Goal: Task Accomplishment & Management: Manage account settings

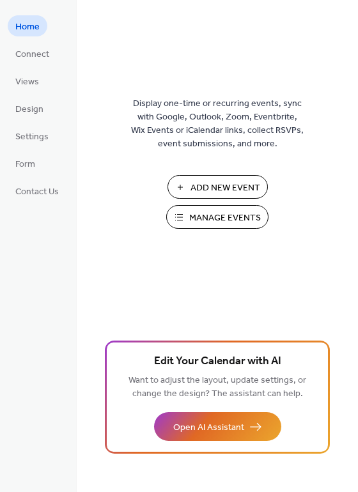
click at [224, 225] on span "Manage Events" at bounding box center [225, 217] width 72 height 13
click at [45, 114] on link "Design" at bounding box center [29, 108] width 43 height 21
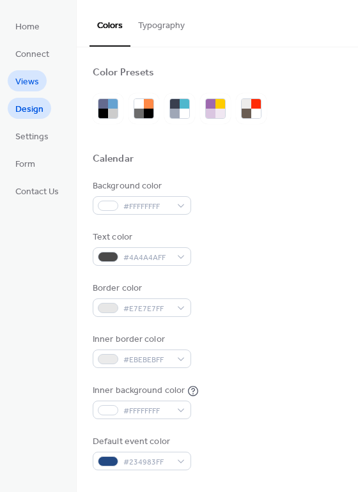
click at [30, 89] on span "Views" at bounding box center [27, 81] width 24 height 13
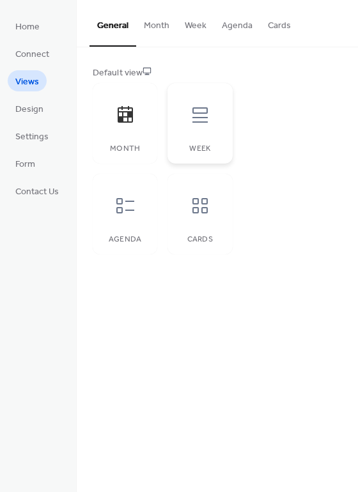
click at [192, 118] on icon at bounding box center [199, 114] width 15 height 15
click at [203, 128] on div at bounding box center [200, 115] width 38 height 38
click at [129, 200] on icon at bounding box center [125, 205] width 20 height 20
click at [204, 211] on icon at bounding box center [200, 205] width 20 height 20
click at [199, 133] on div at bounding box center [200, 115] width 38 height 38
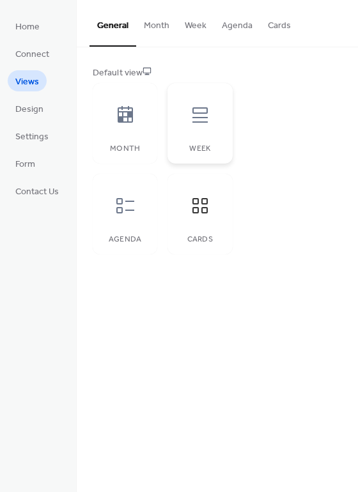
click at [201, 110] on icon at bounding box center [200, 115] width 20 height 20
click at [195, 19] on button "Week" at bounding box center [195, 22] width 37 height 45
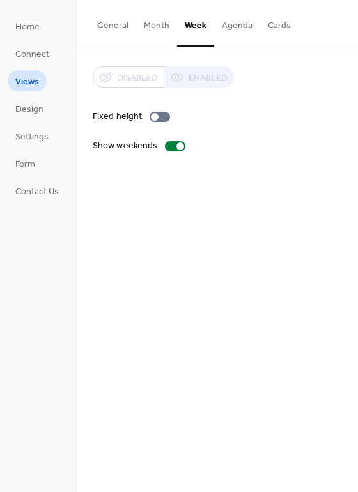
click at [115, 31] on button "General" at bounding box center [112, 22] width 47 height 45
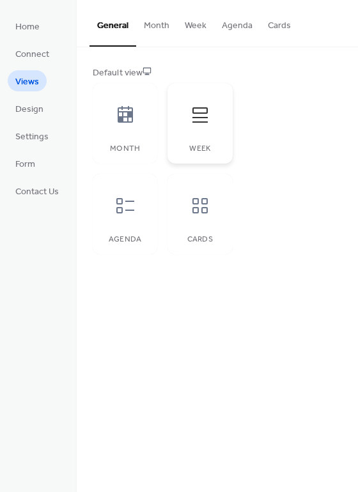
click at [201, 130] on div at bounding box center [200, 115] width 38 height 38
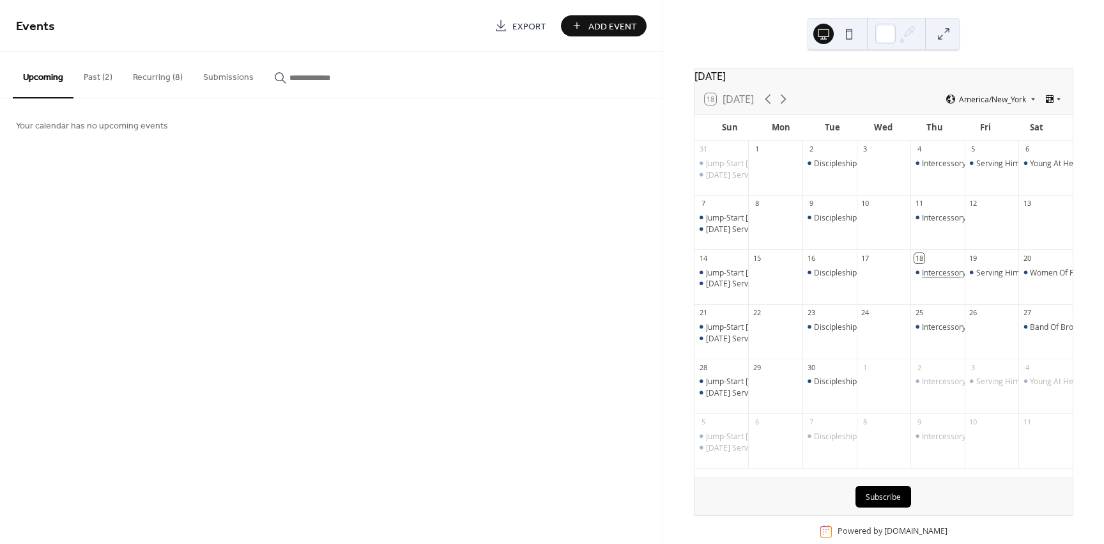
click at [931, 278] on div "Intercessory Prayer Meeting" at bounding box center [972, 272] width 101 height 11
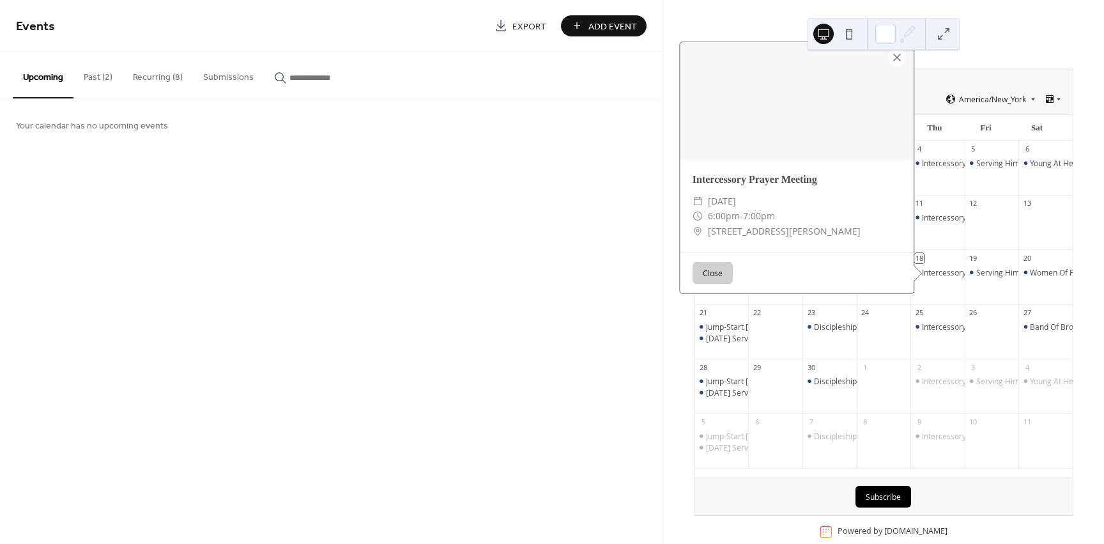
click at [705, 281] on button "Close" at bounding box center [713, 273] width 40 height 22
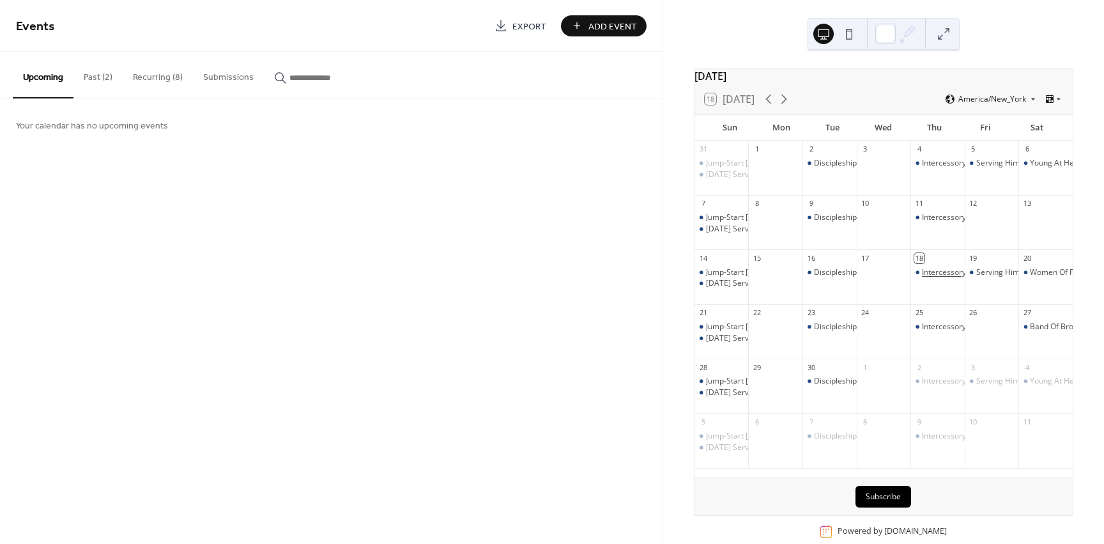
click at [937, 278] on div "Intercessory Prayer Meeting" at bounding box center [972, 272] width 101 height 11
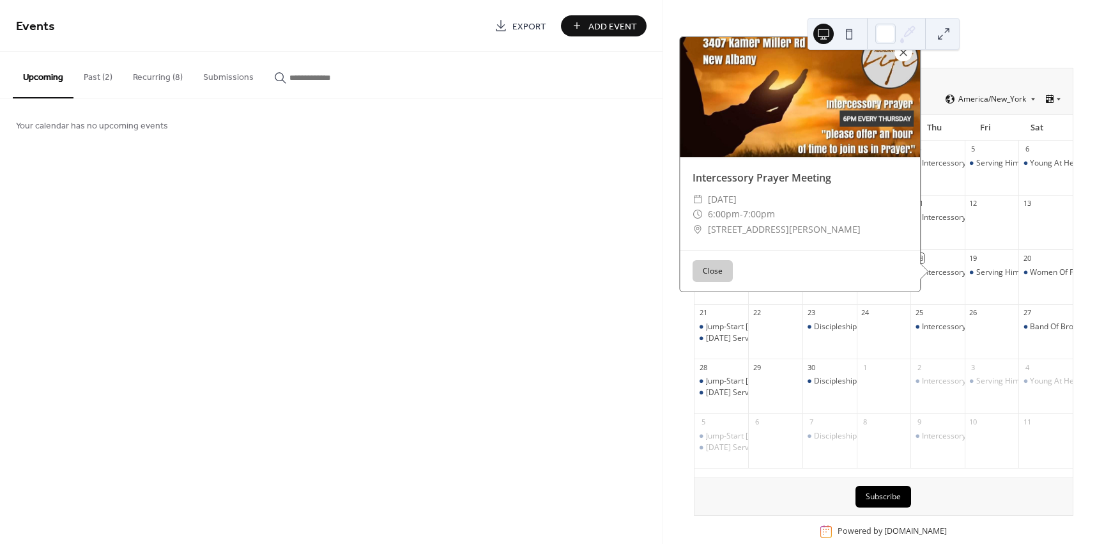
click at [900, 58] on div at bounding box center [903, 52] width 18 height 18
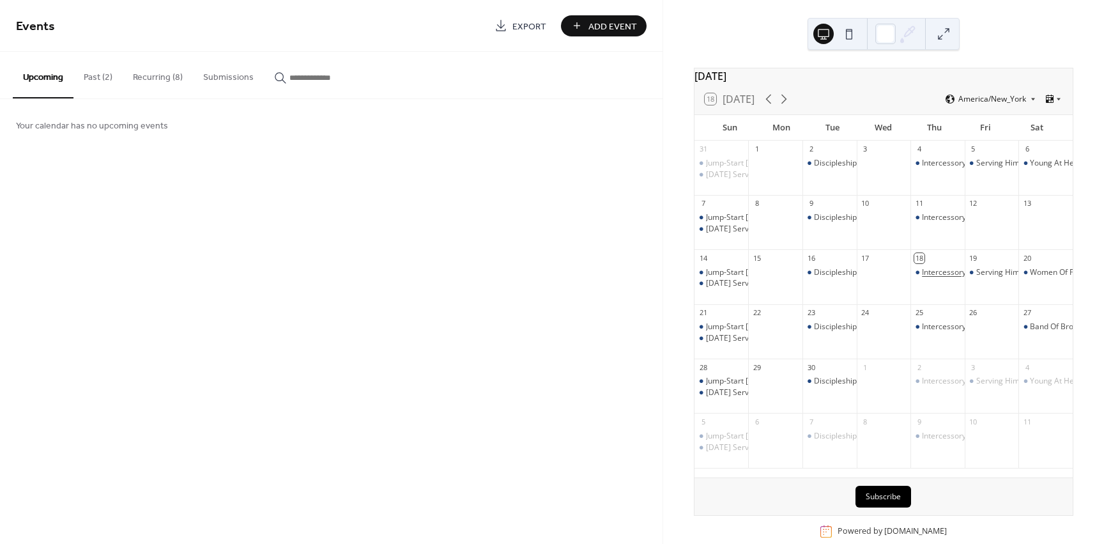
click at [933, 278] on div "Intercessory Prayer Meeting" at bounding box center [972, 272] width 101 height 11
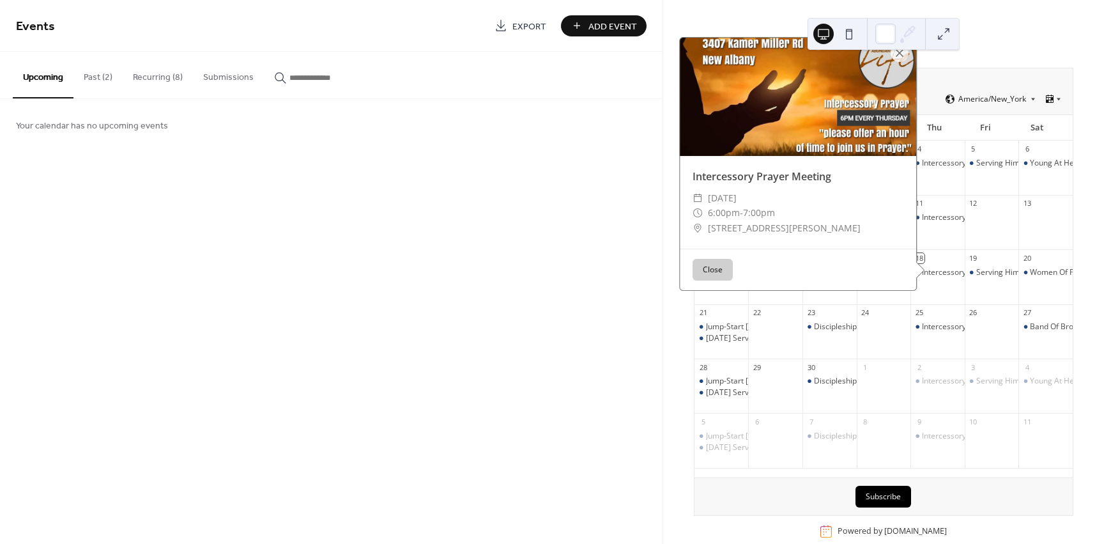
click at [714, 280] on button "Close" at bounding box center [713, 270] width 40 height 22
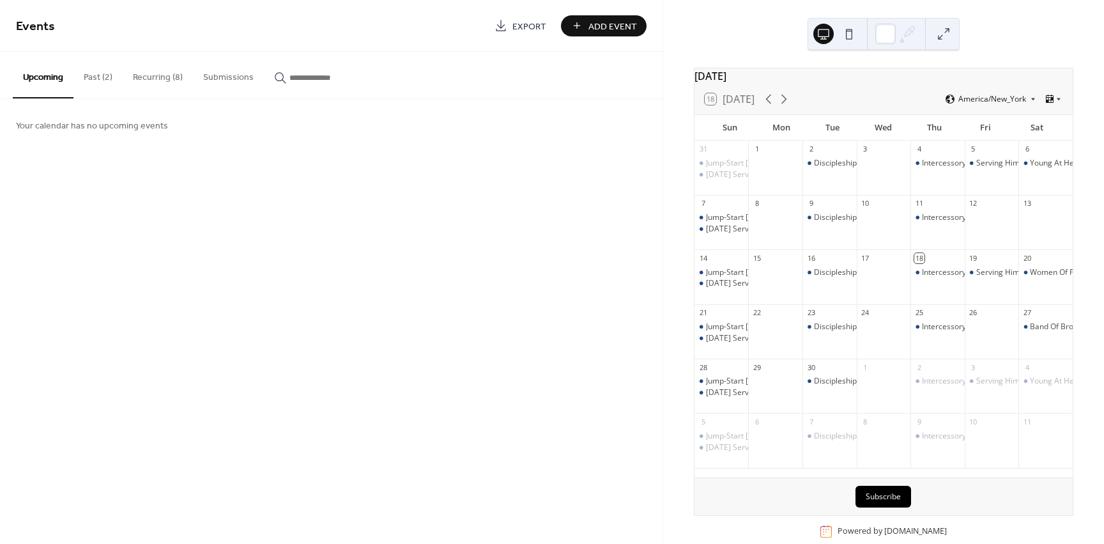
click at [841, 27] on div at bounding box center [836, 34] width 46 height 31
click at [846, 35] on button at bounding box center [849, 34] width 20 height 20
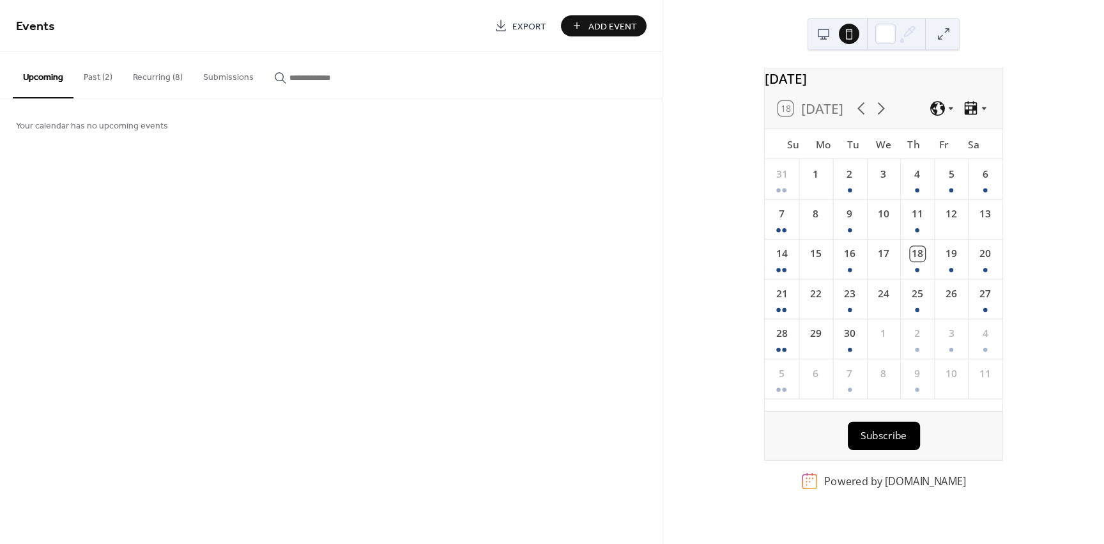
click at [826, 36] on button at bounding box center [823, 34] width 20 height 20
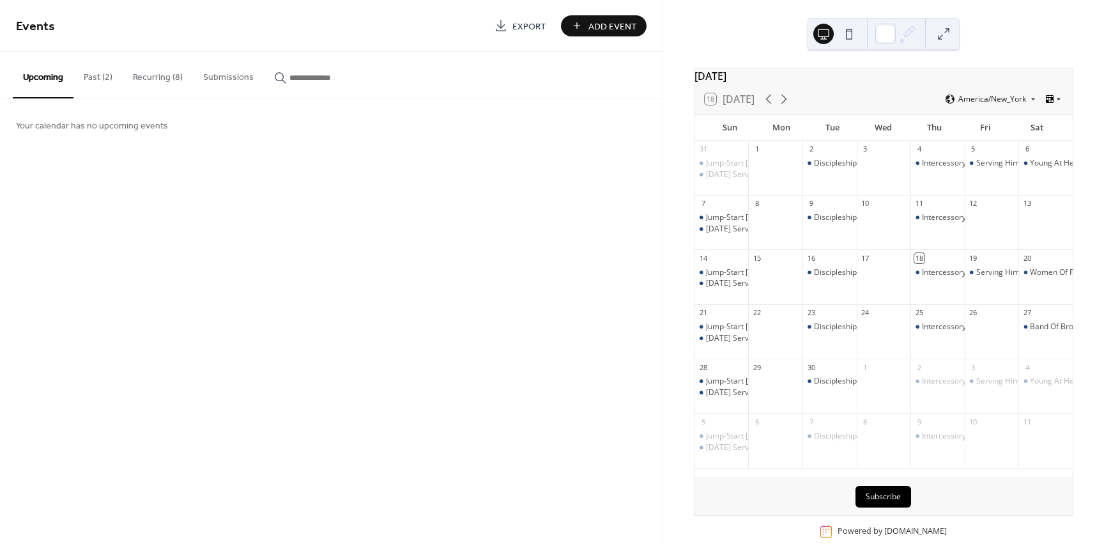
click at [1048, 103] on icon at bounding box center [1050, 99] width 8 height 8
click at [1022, 144] on span "Cards" at bounding box center [1032, 145] width 21 height 11
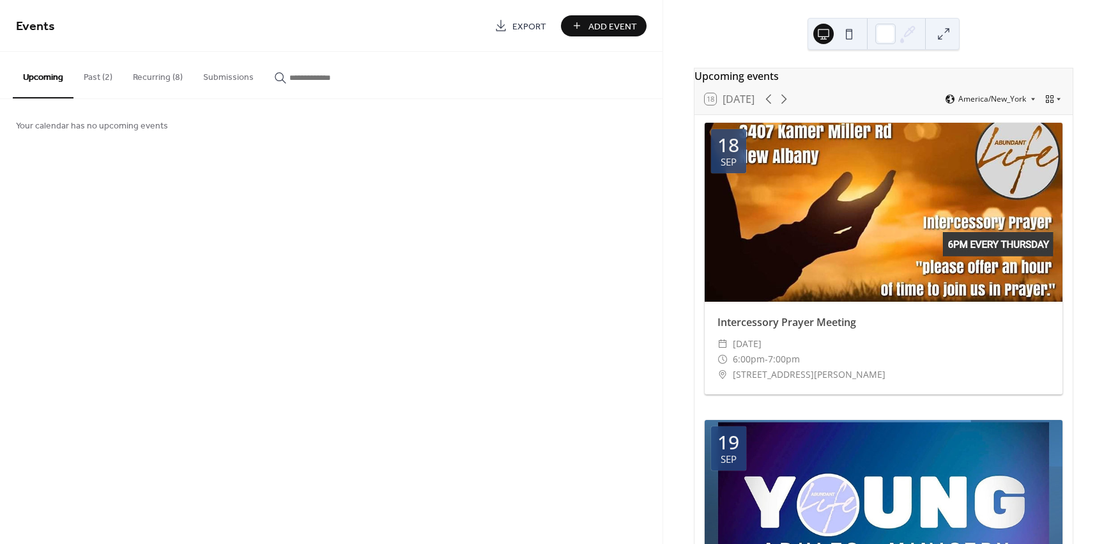
click at [784, 286] on div at bounding box center [884, 212] width 358 height 179
click at [788, 325] on div "Intercessory Prayer Meeting" at bounding box center [884, 321] width 358 height 15
click at [186, 71] on button "Recurring (8)" at bounding box center [158, 74] width 70 height 45
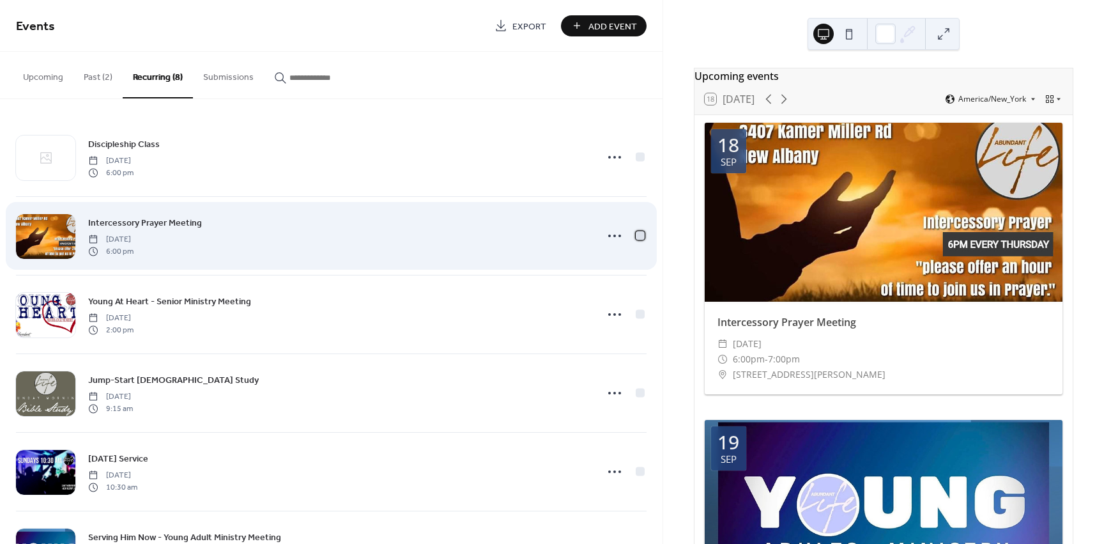
click at [638, 234] on div at bounding box center [640, 235] width 9 height 9
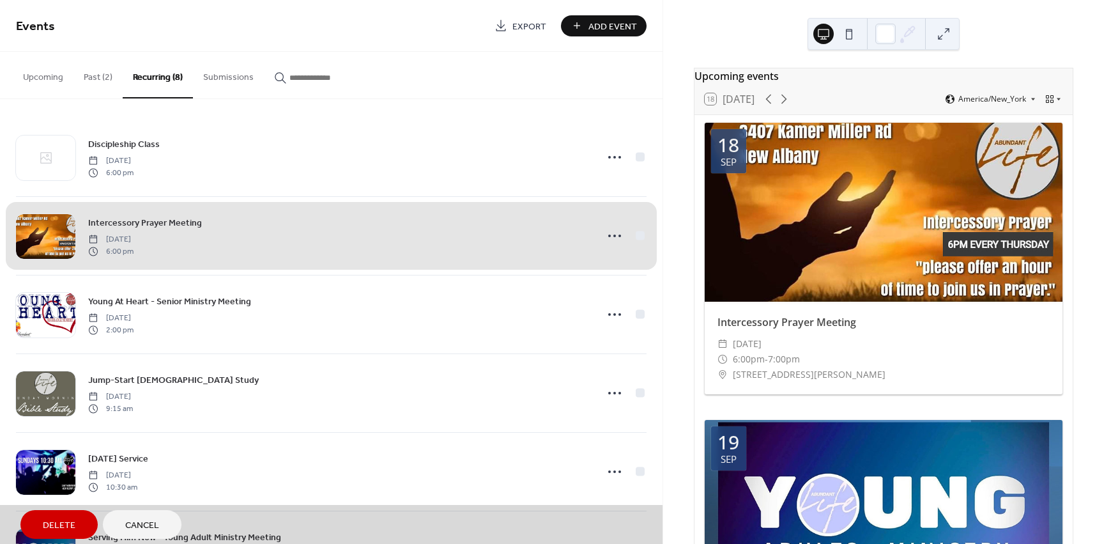
click at [638, 234] on div "Intercessory Prayer Meeting Thursday, July 3, 2025 6:00 pm" at bounding box center [331, 235] width 631 height 79
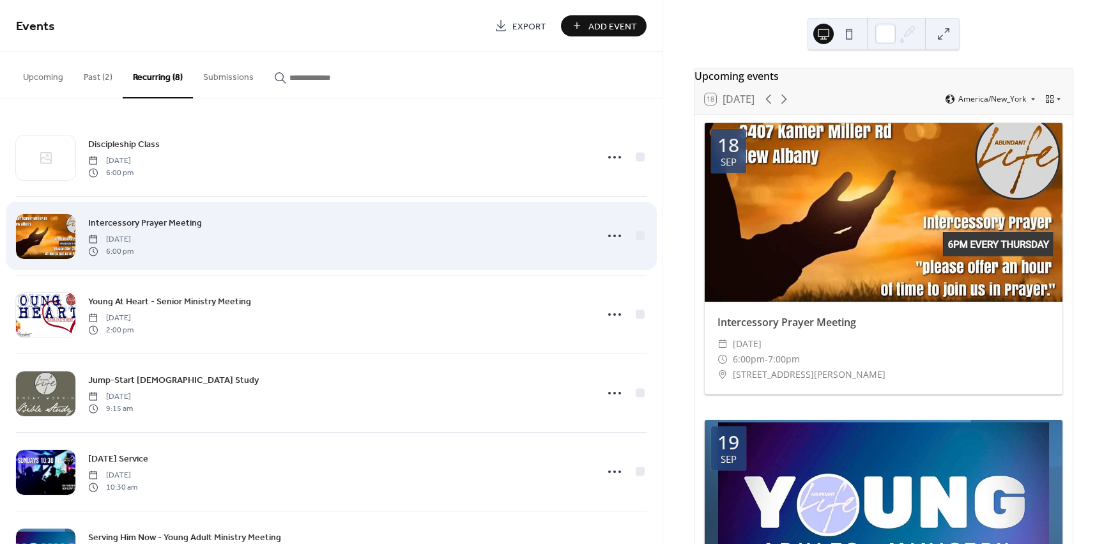
drag, startPoint x: 615, startPoint y: 237, endPoint x: 625, endPoint y: 241, distance: 10.3
click at [625, 241] on div at bounding box center [624, 236] width 45 height 26
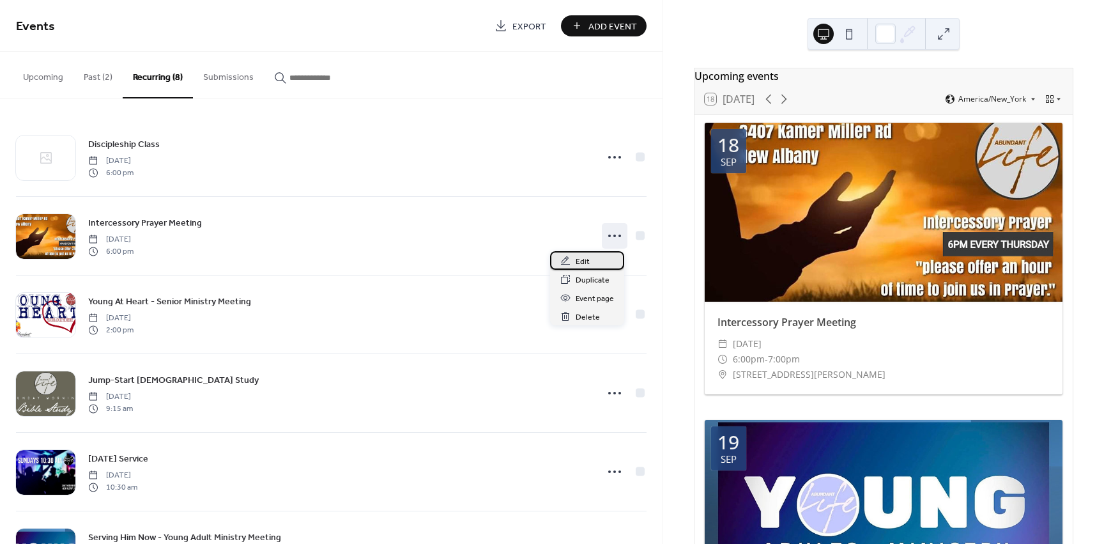
click at [581, 256] on span "Edit" at bounding box center [583, 261] width 14 height 13
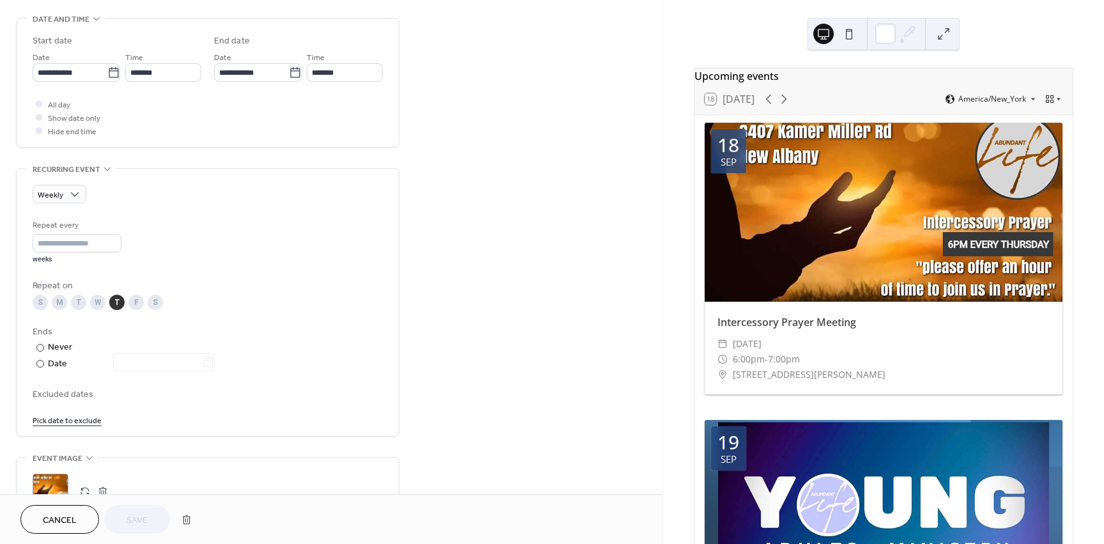
scroll to position [447, 0]
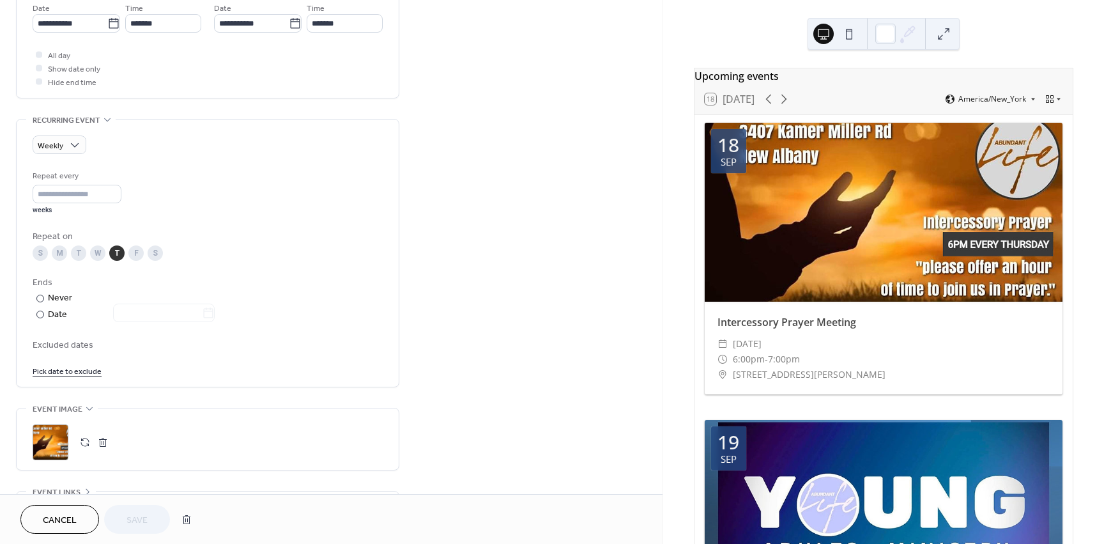
click at [63, 375] on link "Pick date to exclude" at bounding box center [67, 370] width 69 height 13
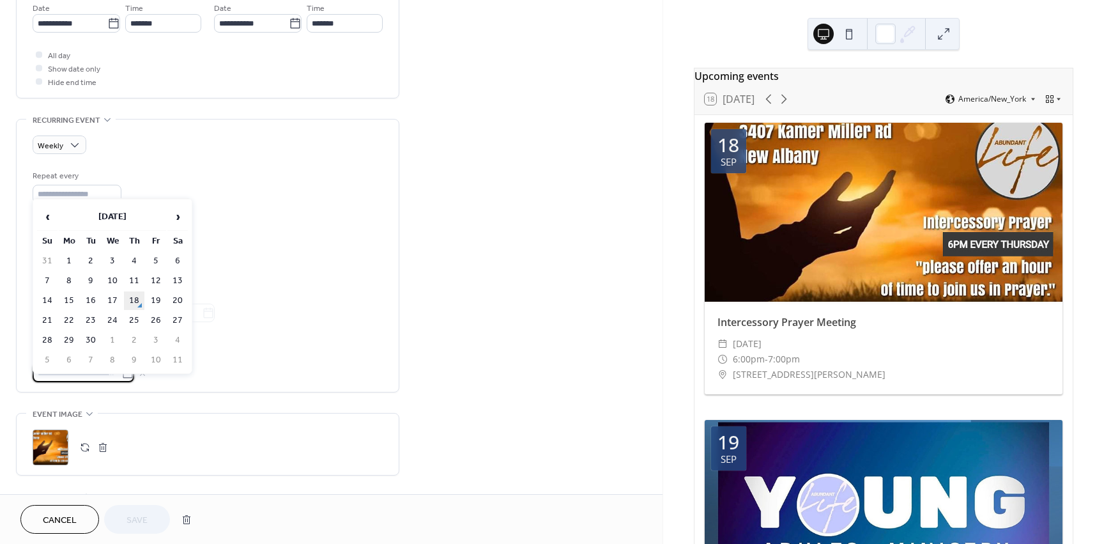
click at [129, 291] on td "18" at bounding box center [134, 300] width 20 height 19
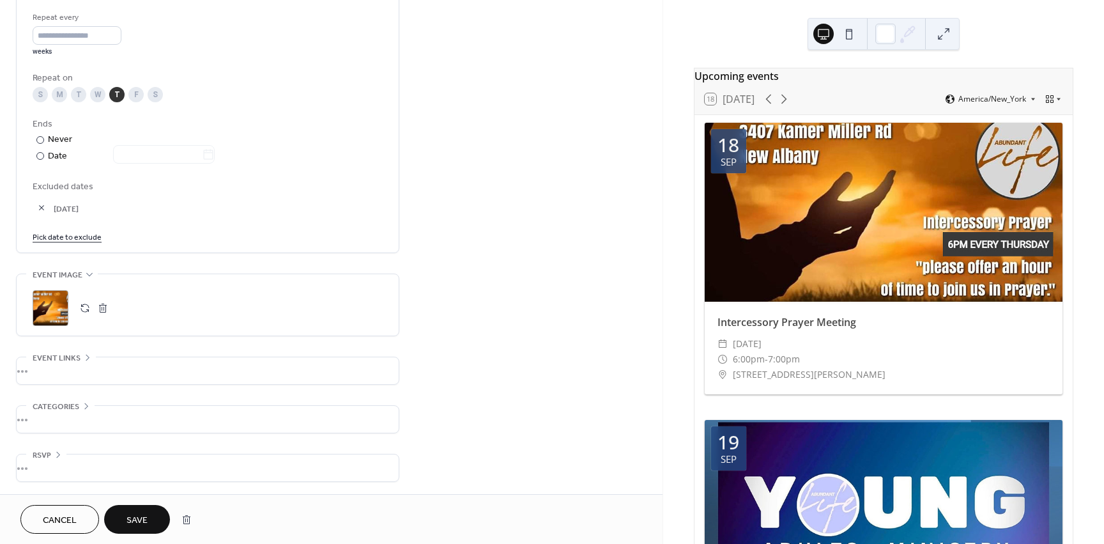
scroll to position [606, 0]
click at [119, 513] on button "Save" at bounding box center [137, 519] width 66 height 29
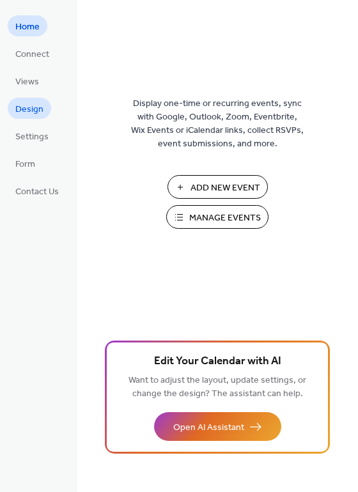
click at [17, 114] on span "Design" at bounding box center [29, 109] width 28 height 13
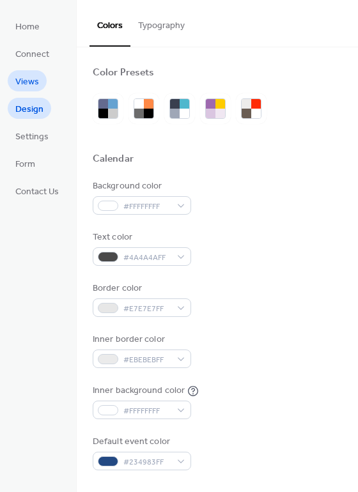
click at [22, 78] on span "Views" at bounding box center [27, 81] width 24 height 13
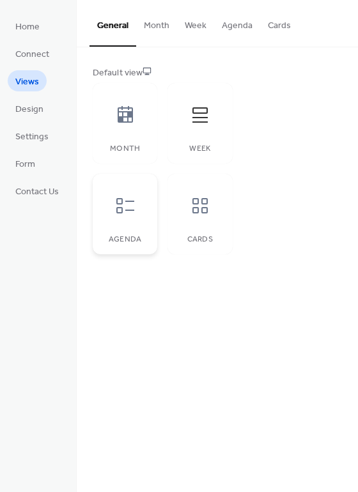
click at [128, 206] on icon at bounding box center [125, 205] width 20 height 20
click at [207, 211] on icon at bounding box center [199, 205] width 15 height 15
click at [211, 23] on button "Week" at bounding box center [195, 22] width 37 height 45
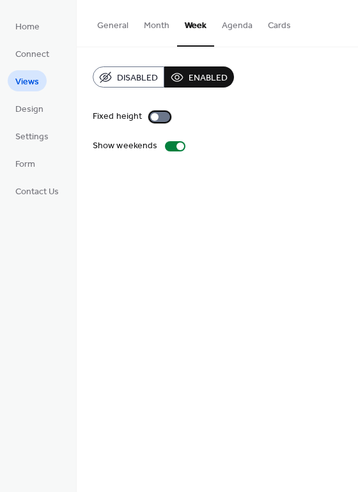
click at [153, 119] on div at bounding box center [155, 117] width 8 height 8
click at [161, 118] on div at bounding box center [165, 117] width 8 height 8
click at [157, 34] on button "Month" at bounding box center [156, 22] width 41 height 45
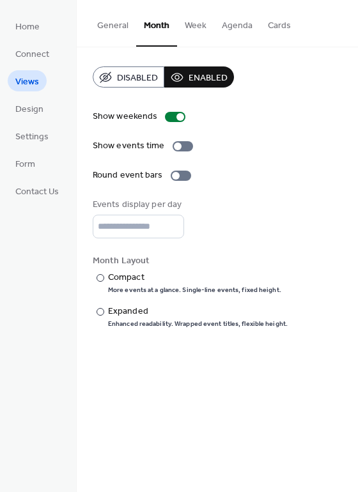
click at [245, 22] on button "Agenda" at bounding box center [237, 22] width 46 height 45
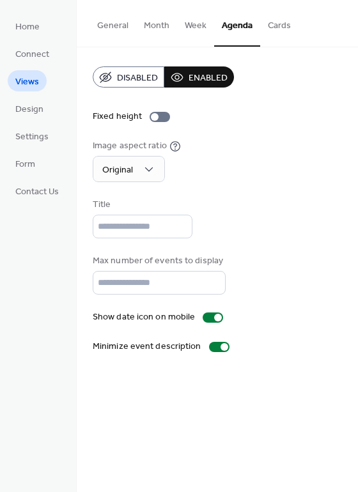
click at [246, 33] on button "Agenda" at bounding box center [237, 23] width 46 height 47
click at [290, 12] on button "Cards" at bounding box center [279, 22] width 38 height 45
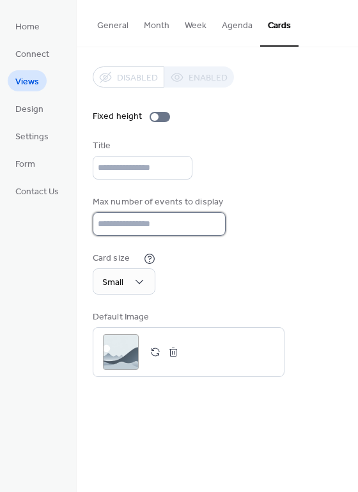
click at [135, 222] on input "**" at bounding box center [159, 224] width 133 height 24
click at [208, 227] on input "**" at bounding box center [159, 224] width 133 height 24
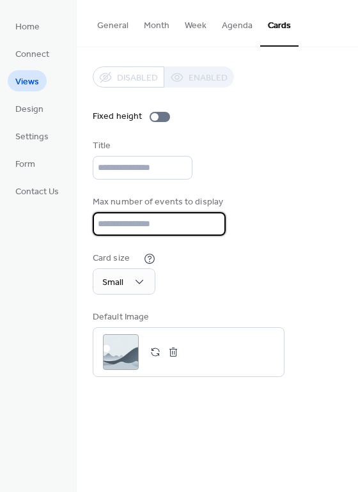
click at [208, 227] on input "**" at bounding box center [159, 224] width 133 height 24
click at [208, 227] on input "*" at bounding box center [159, 224] width 133 height 24
click at [210, 220] on input "*" at bounding box center [159, 224] width 133 height 24
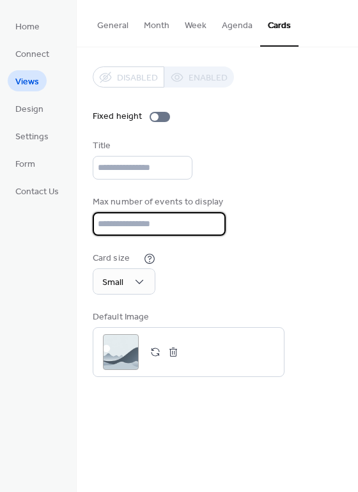
click at [210, 220] on input "*" at bounding box center [159, 224] width 133 height 24
click at [211, 221] on input "*" at bounding box center [159, 224] width 133 height 24
click at [211, 220] on input "*" at bounding box center [159, 224] width 133 height 24
click at [211, 224] on input "*" at bounding box center [159, 224] width 133 height 24
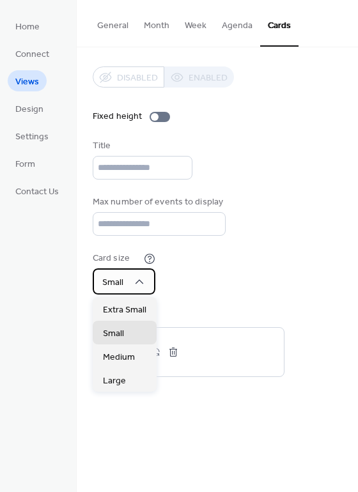
click at [116, 279] on span "Small" at bounding box center [112, 282] width 21 height 17
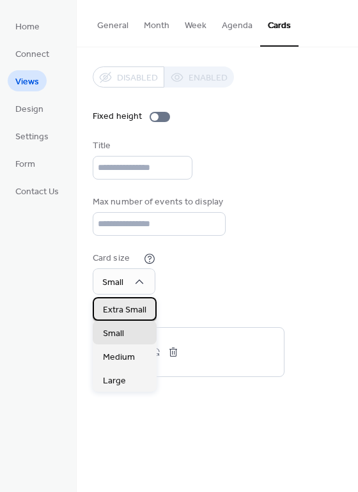
click at [115, 304] on span "Extra Small" at bounding box center [124, 309] width 43 height 13
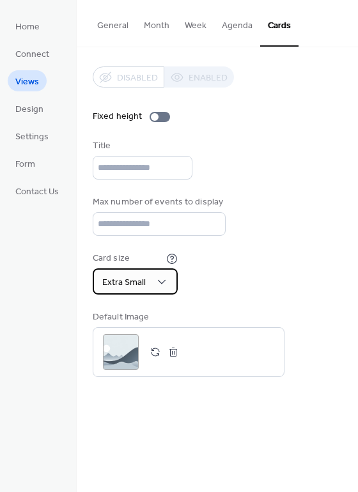
click at [142, 280] on span "Extra Small" at bounding box center [123, 282] width 43 height 17
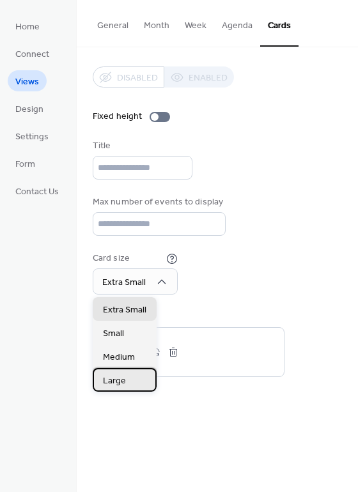
click at [102, 385] on div "Large" at bounding box center [125, 380] width 64 height 24
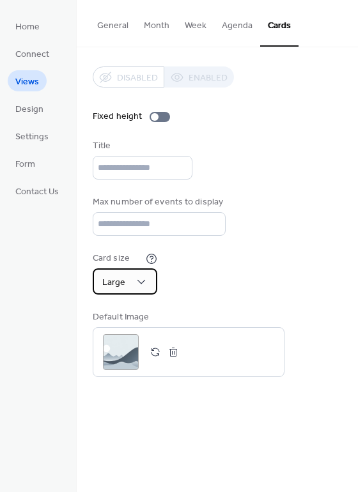
click at [124, 284] on span "Large" at bounding box center [113, 282] width 23 height 17
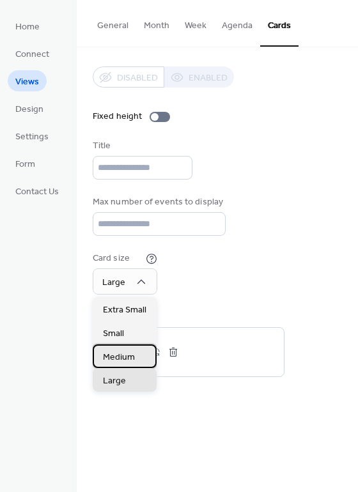
click at [119, 348] on div "Medium" at bounding box center [125, 356] width 64 height 24
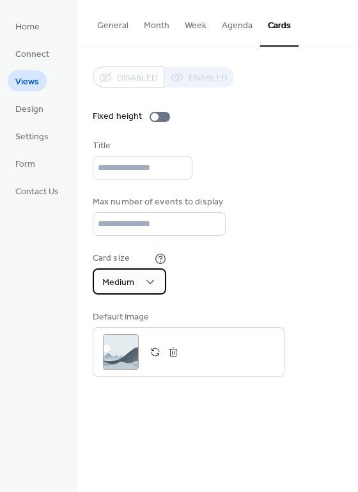
click at [125, 289] on span "Medium" at bounding box center [118, 282] width 32 height 17
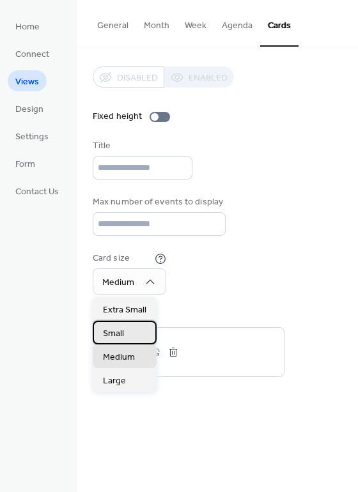
click at [130, 332] on div "Small" at bounding box center [125, 333] width 64 height 24
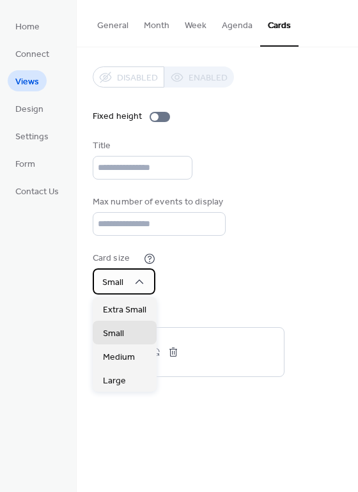
click at [123, 284] on span "Small" at bounding box center [112, 282] width 21 height 17
click at [123, 306] on span "Extra Small" at bounding box center [124, 309] width 43 height 13
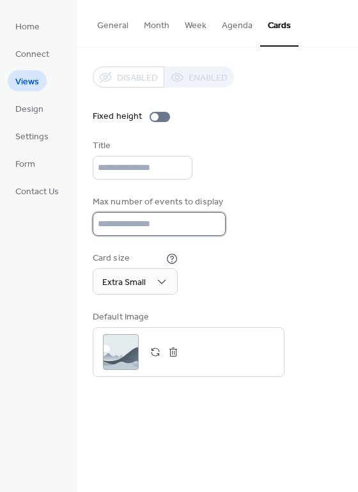
click at [198, 233] on input "*" at bounding box center [159, 224] width 133 height 24
type input "*"
click at [211, 220] on input "*" at bounding box center [159, 224] width 133 height 24
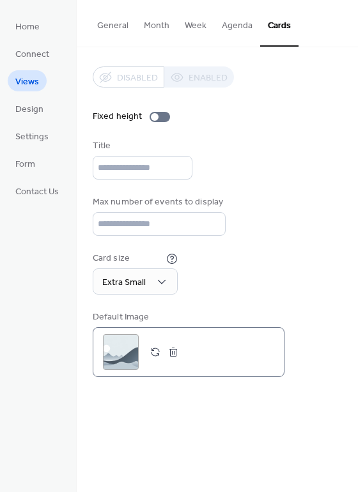
click at [161, 350] on button "button" at bounding box center [155, 352] width 18 height 18
